Goal: Navigation & Orientation: Find specific page/section

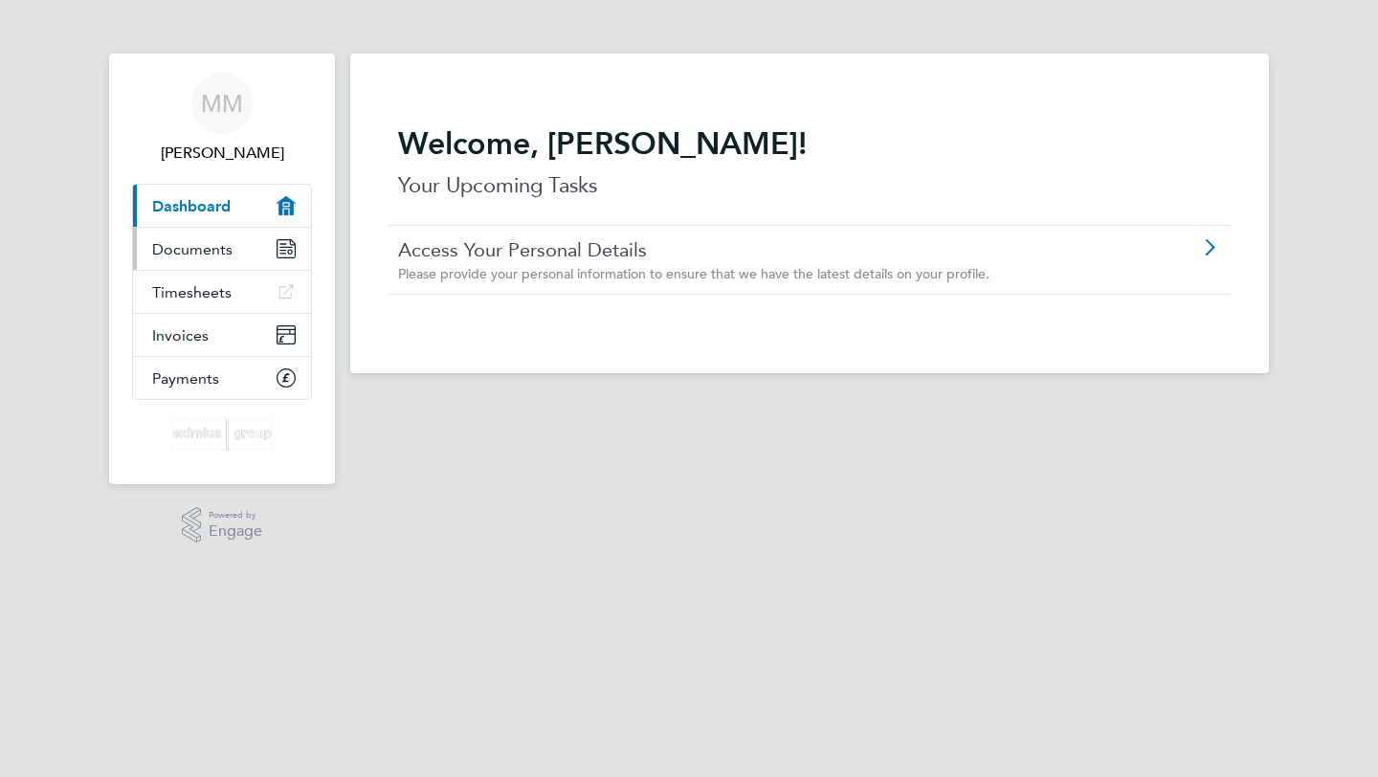
click at [212, 253] on span "Documents" at bounding box center [192, 249] width 80 height 18
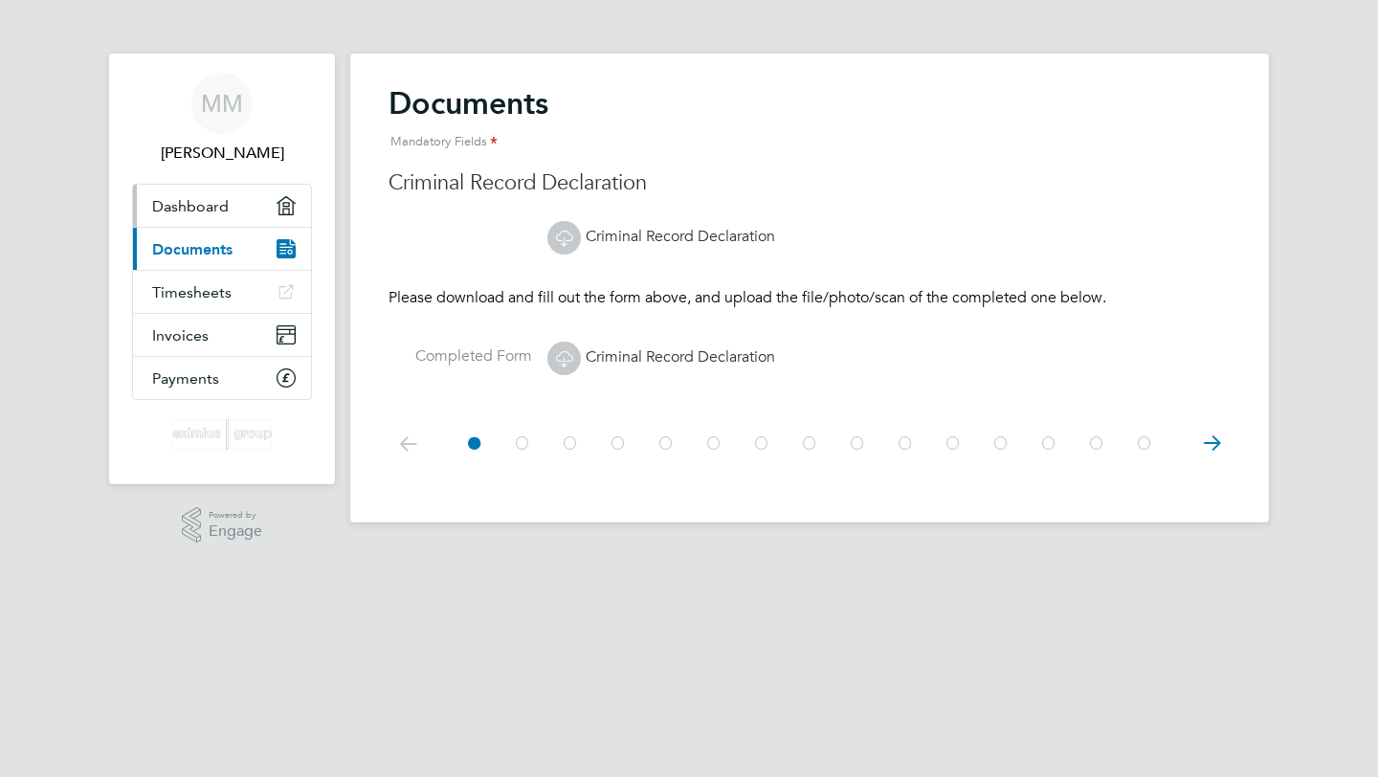
click at [189, 209] on span "Dashboard" at bounding box center [190, 206] width 77 height 18
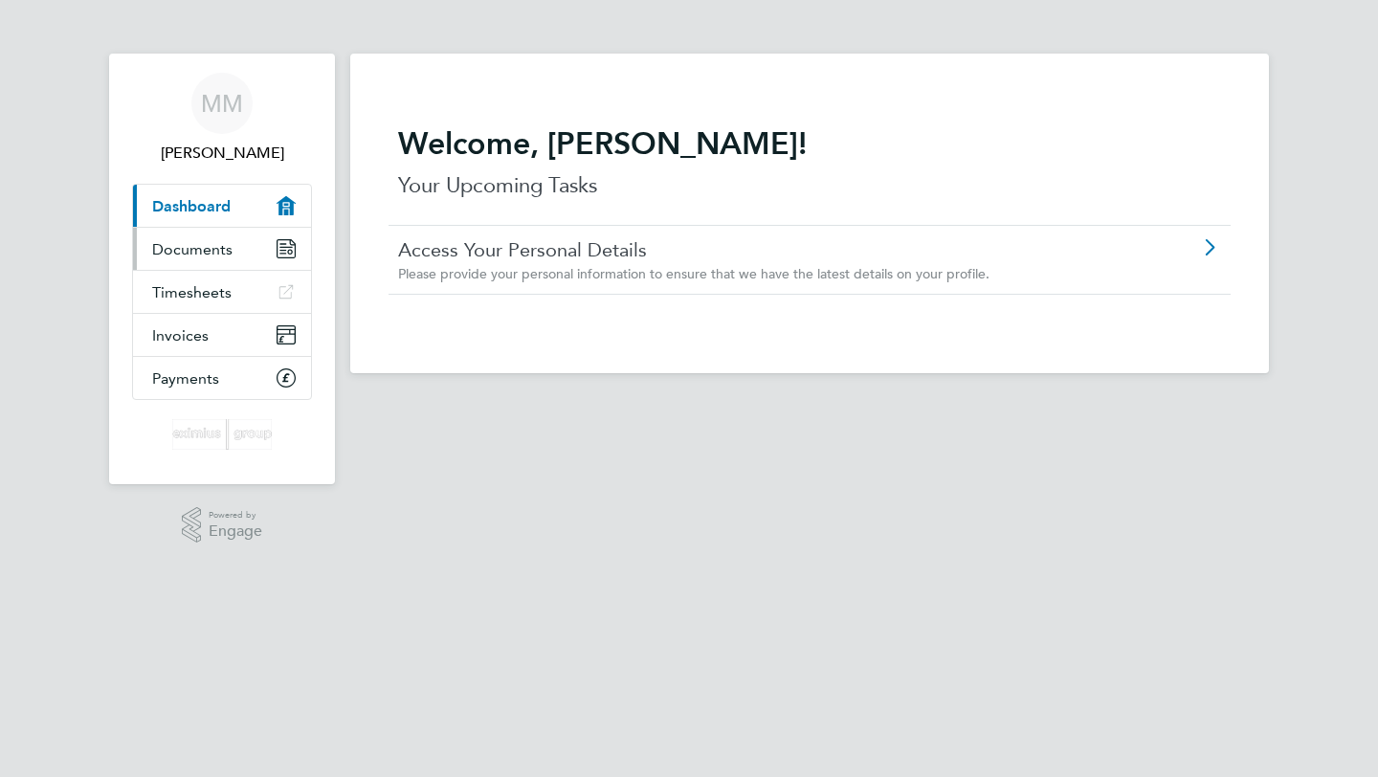
click at [201, 255] on span "Documents" at bounding box center [192, 249] width 80 height 18
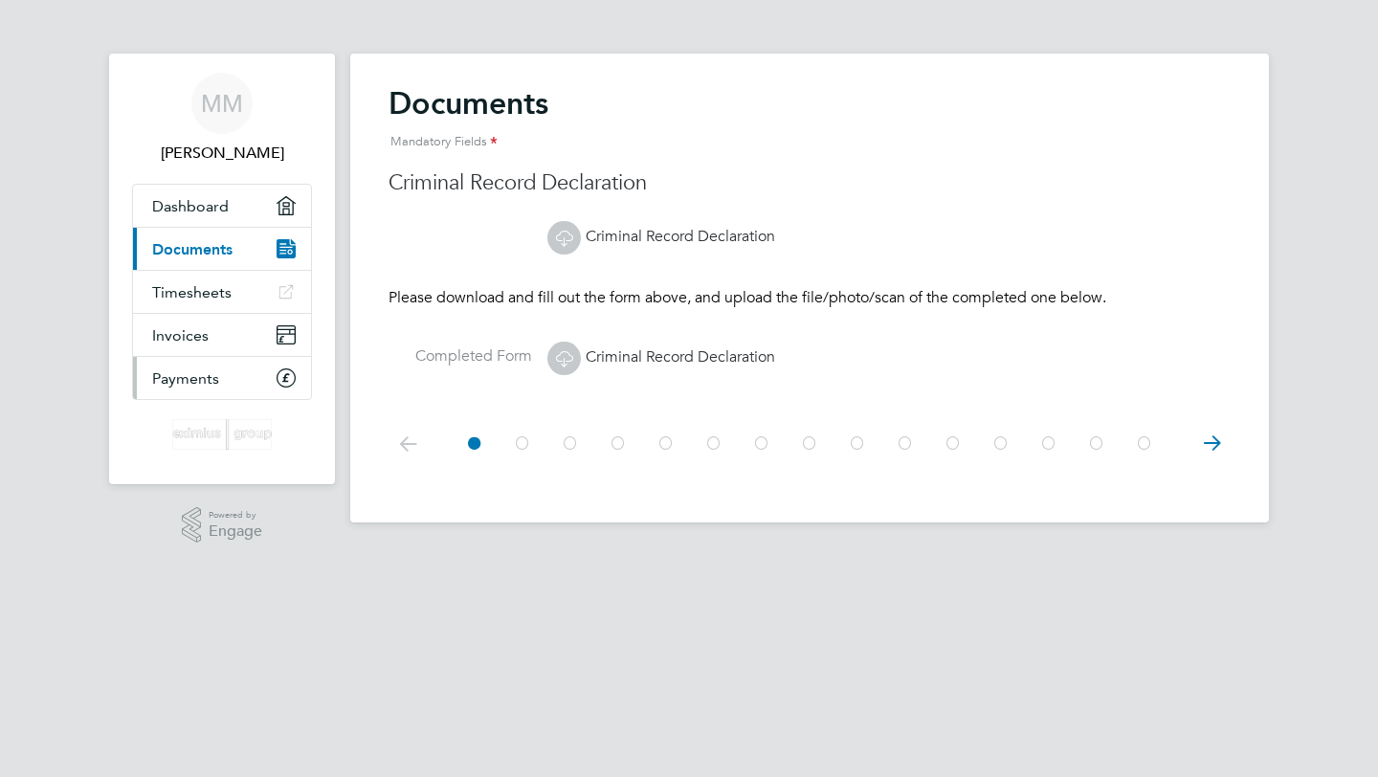
click at [196, 385] on span "Payments" at bounding box center [185, 378] width 67 height 18
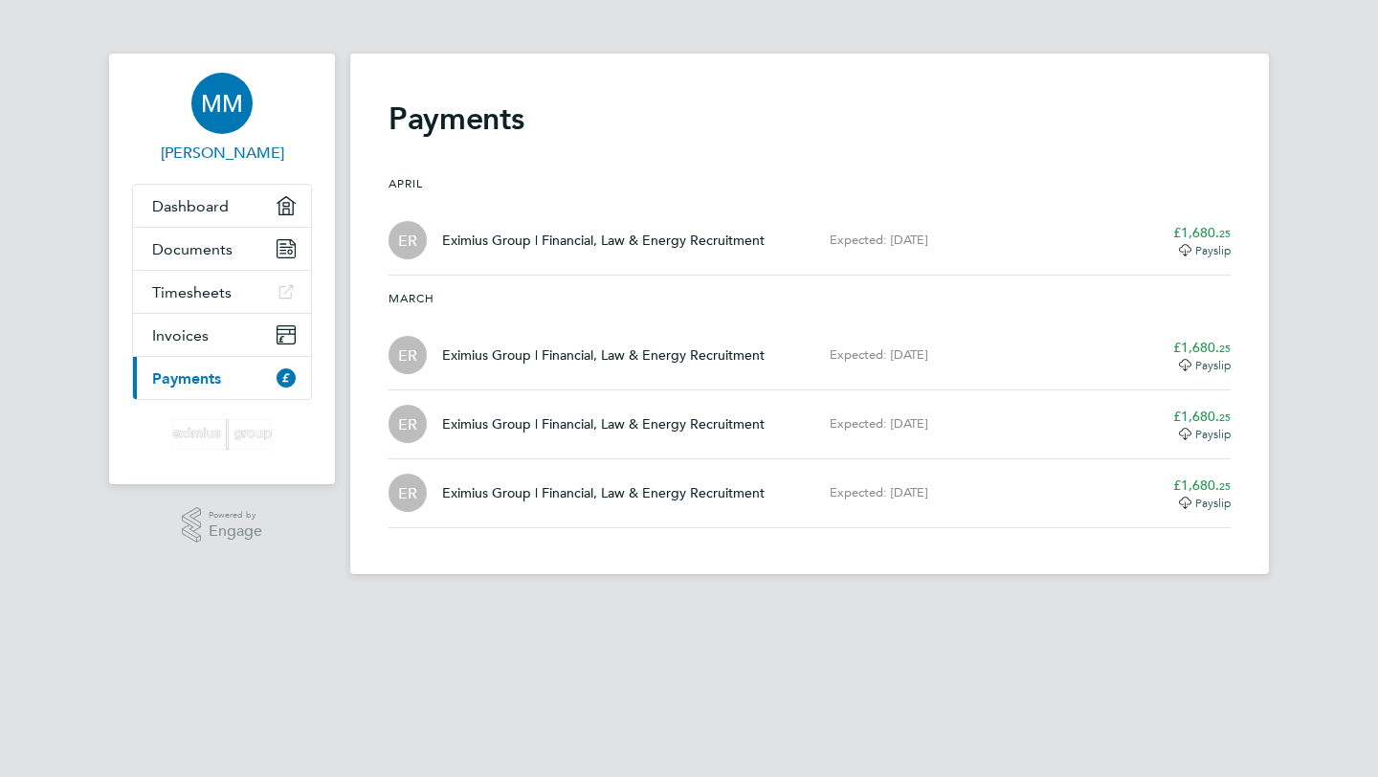
click at [237, 115] on span "MM" at bounding box center [222, 103] width 42 height 25
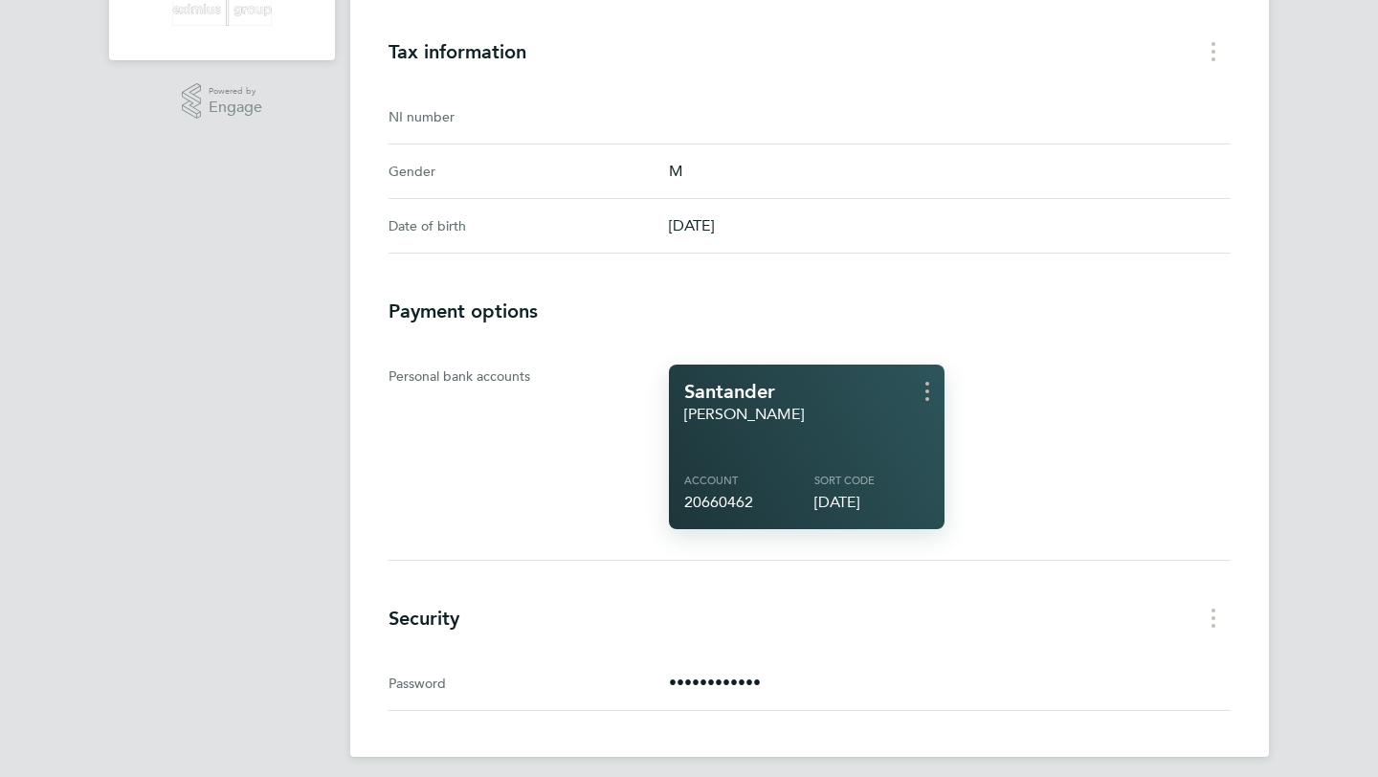
scroll to position [435, 0]
